Goal: Navigation & Orientation: Find specific page/section

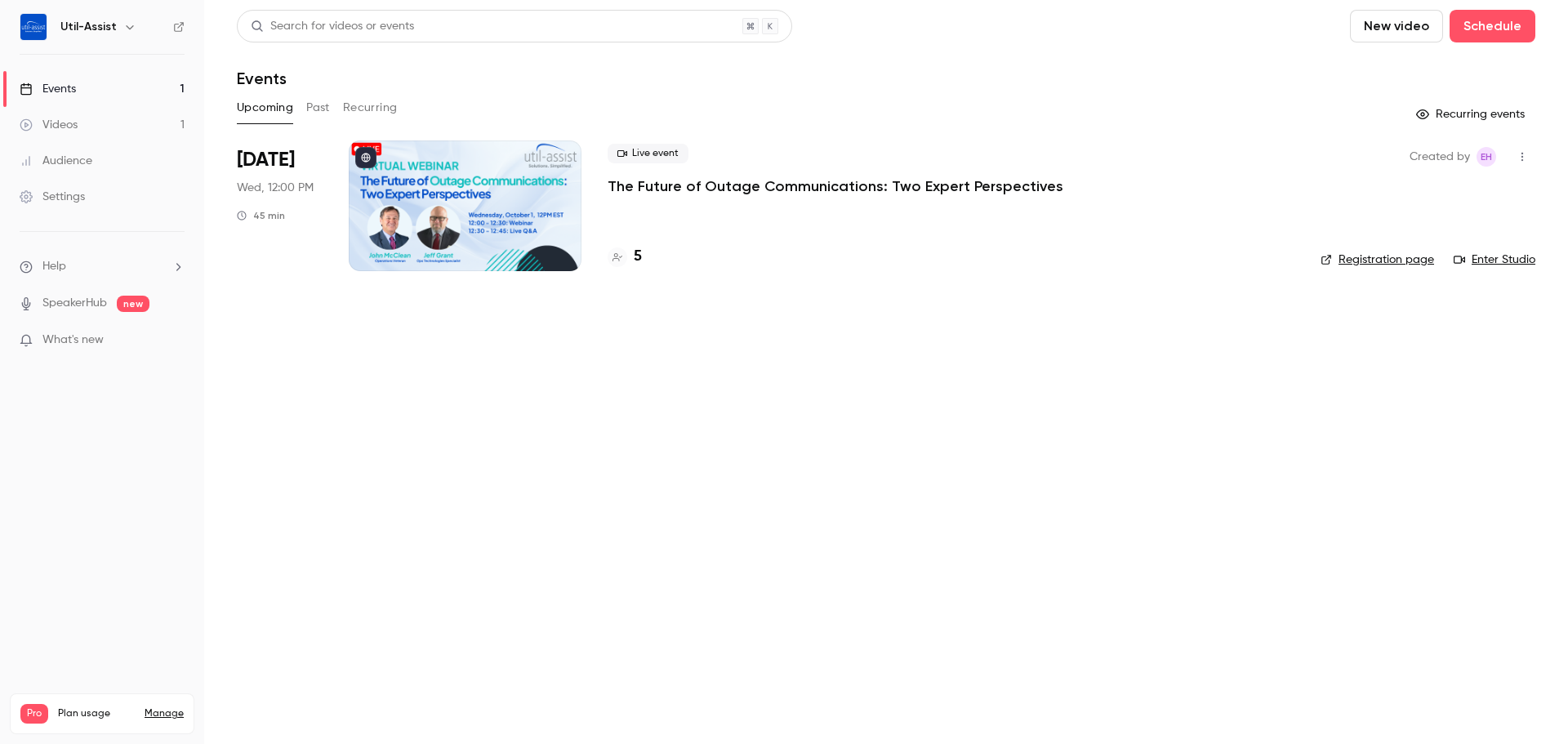
click at [132, 86] on link "Events 1" at bounding box center [102, 89] width 204 height 36
click at [72, 83] on div "Events" at bounding box center [48, 89] width 56 height 16
click at [63, 95] on div "Events" at bounding box center [48, 89] width 56 height 16
drag, startPoint x: 459, startPoint y: 408, endPoint x: 446, endPoint y: 406, distance: 13.2
click at [459, 408] on main "Search for videos or events New video Schedule Events Upcoming Past Recurring R…" at bounding box center [886, 372] width 1364 height 744
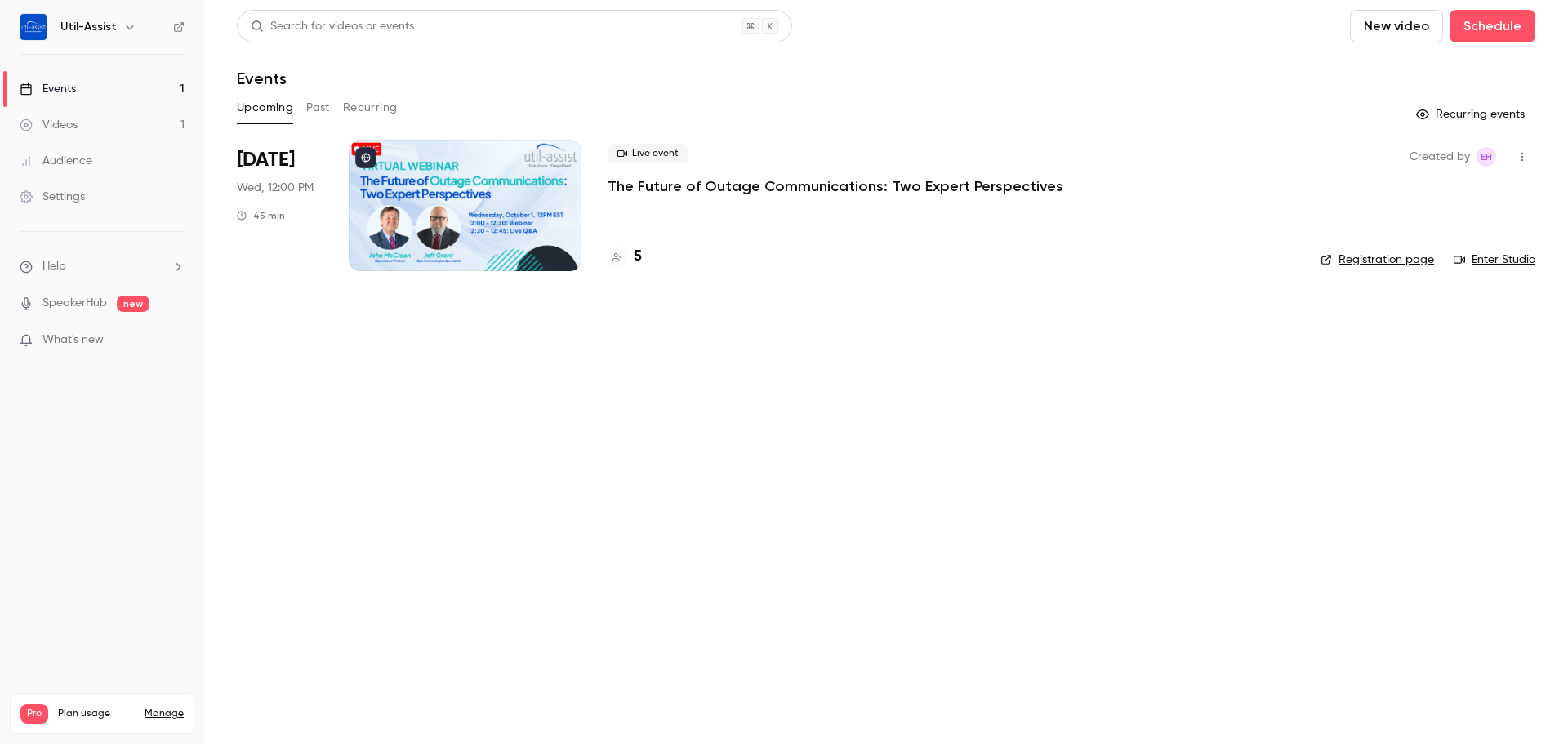
click at [85, 341] on span "What's new" at bounding box center [73, 340] width 61 height 17
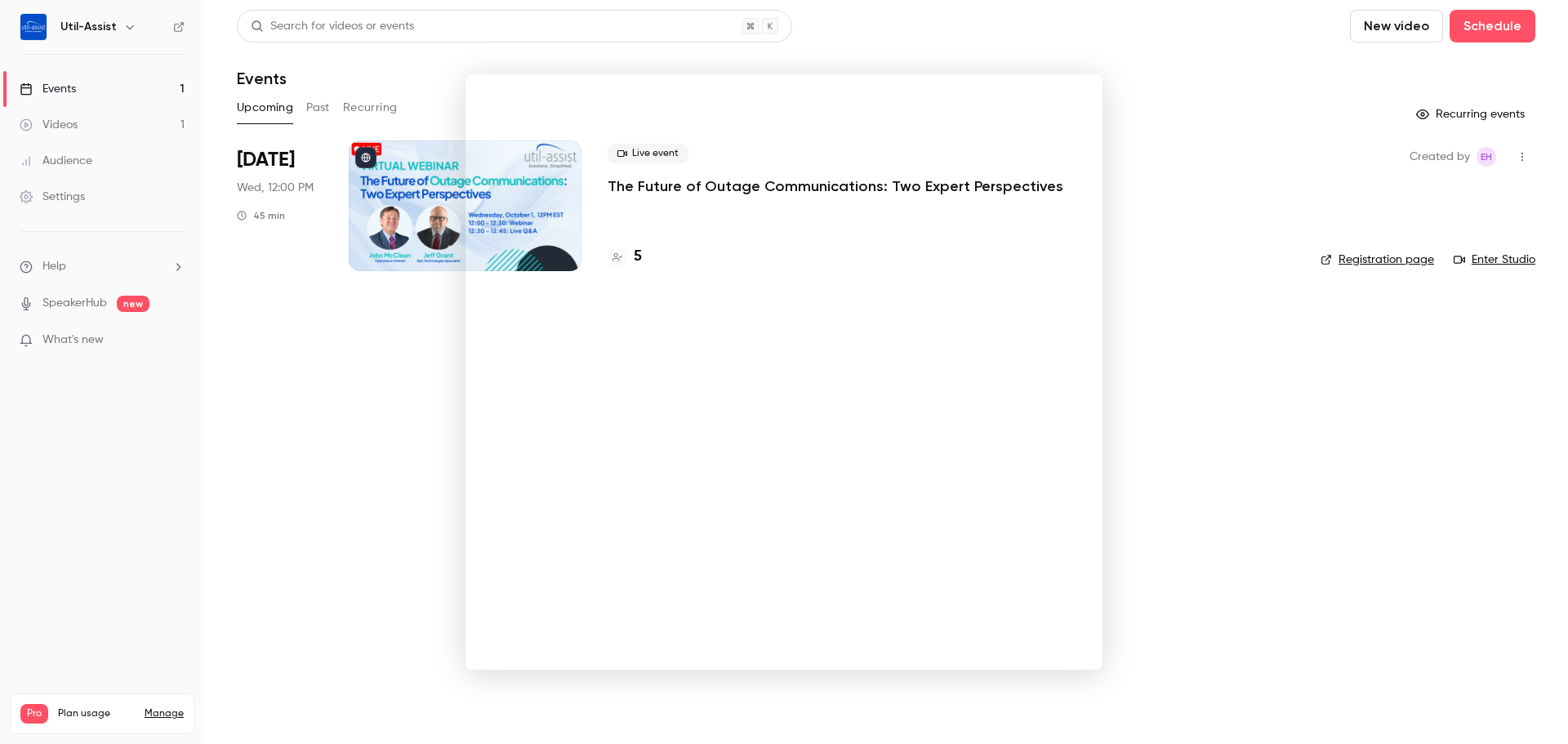
click at [1112, 315] on div at bounding box center [784, 372] width 1568 height 744
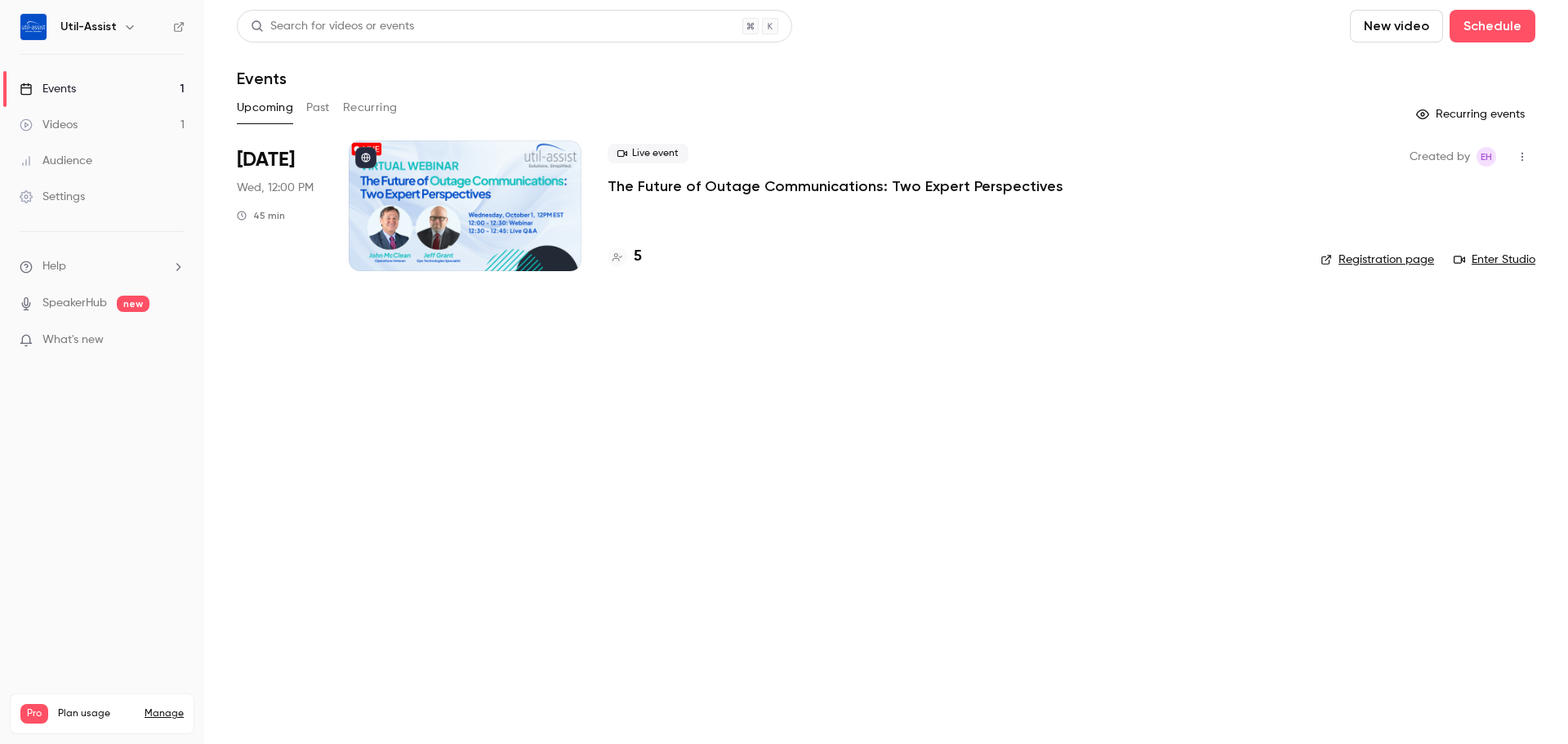
click at [1491, 254] on link "Enter Studio" at bounding box center [1494, 260] width 81 height 16
click at [1480, 259] on link "Enter Studio" at bounding box center [1494, 260] width 81 height 16
click at [104, 328] on ul "Help SpeakerHub new What's new" at bounding box center [102, 305] width 204 height 146
click at [99, 332] on span "What's new" at bounding box center [73, 340] width 61 height 17
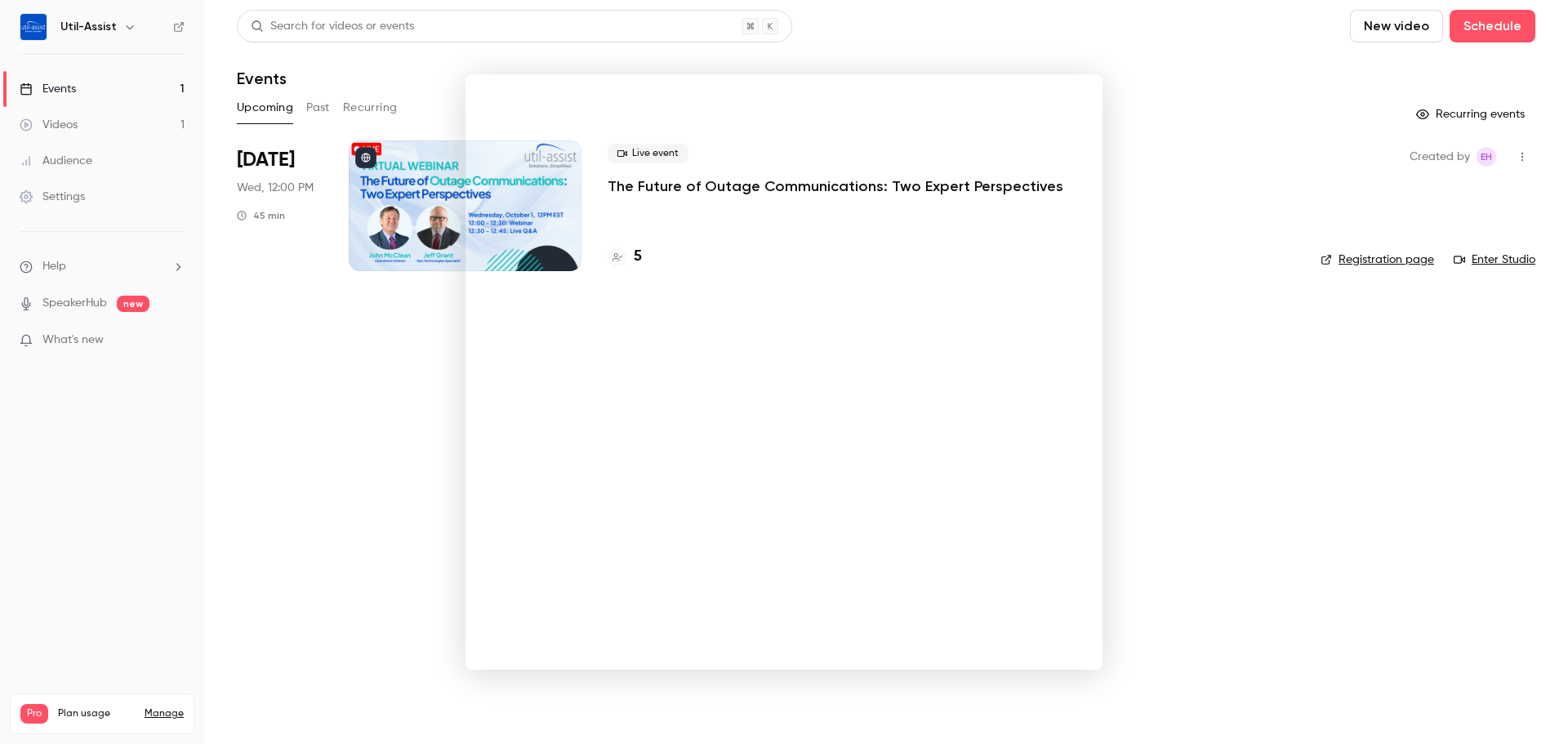
click at [1219, 463] on div at bounding box center [784, 372] width 1568 height 744
